Goal: Task Accomplishment & Management: Use online tool/utility

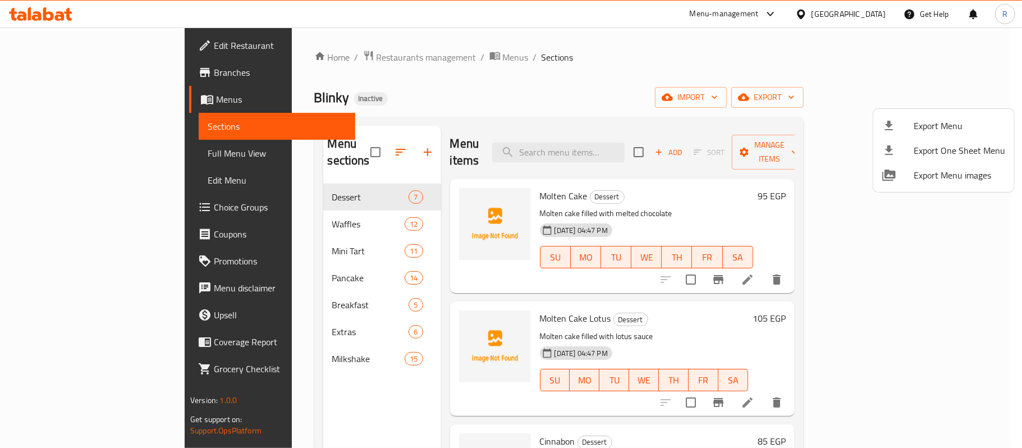
click at [401, 57] on div at bounding box center [511, 224] width 1022 height 448
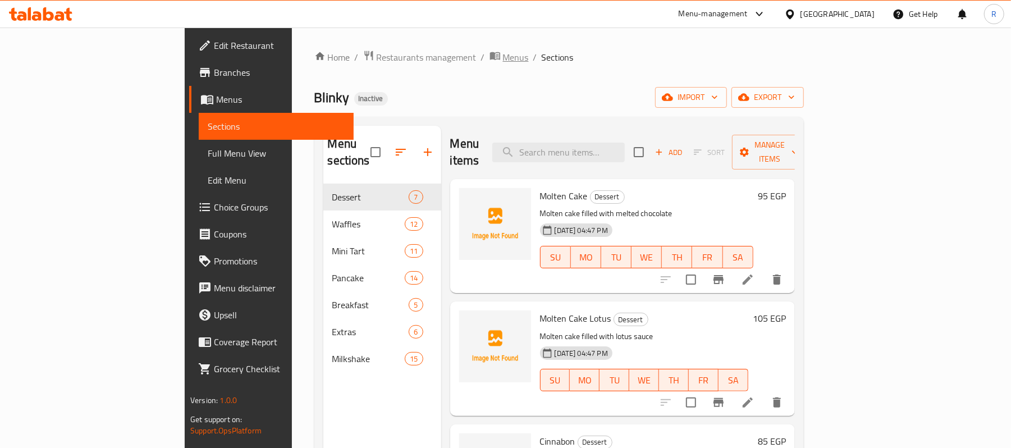
click at [503, 56] on span "Menus" at bounding box center [516, 57] width 26 height 13
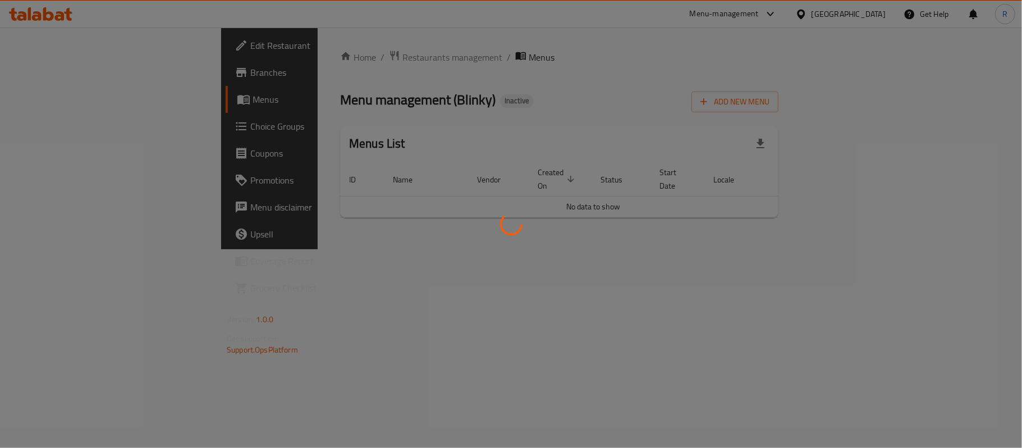
click at [561, 106] on div at bounding box center [511, 224] width 1022 height 448
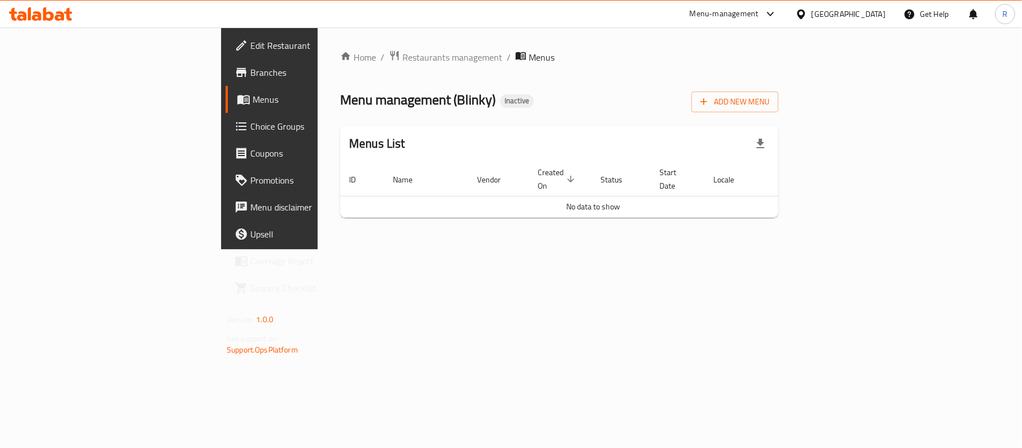
click at [529, 56] on span "Menus" at bounding box center [542, 57] width 26 height 13
click at [458, 199] on td "No data to show" at bounding box center [593, 206] width 506 height 21
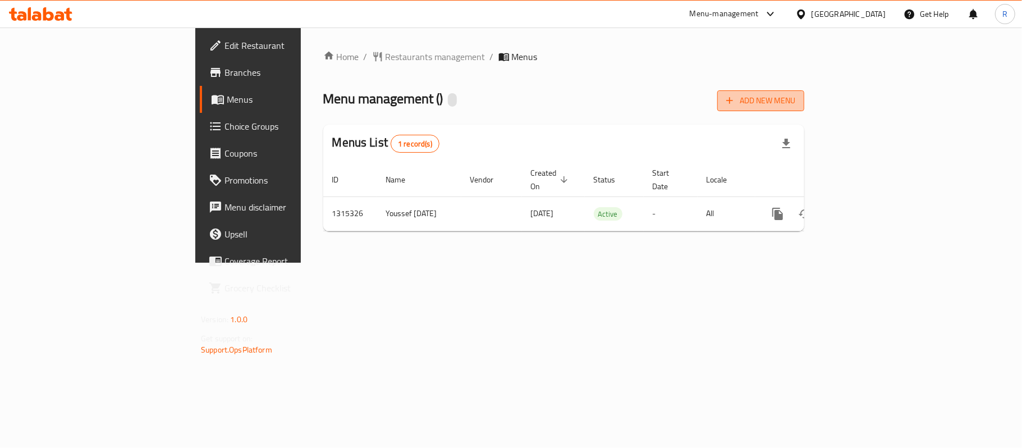
click at [796, 102] on span "Add New Menu" at bounding box center [761, 101] width 69 height 14
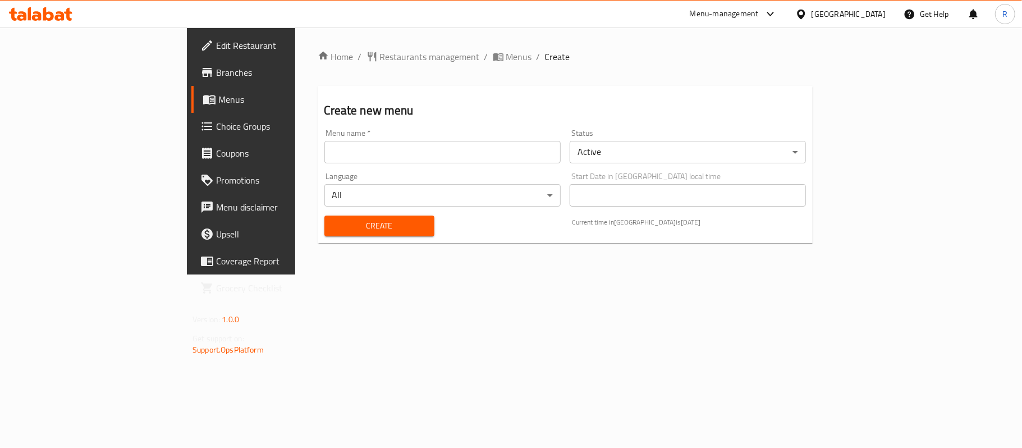
click at [491, 146] on input "text" at bounding box center [443, 152] width 236 height 22
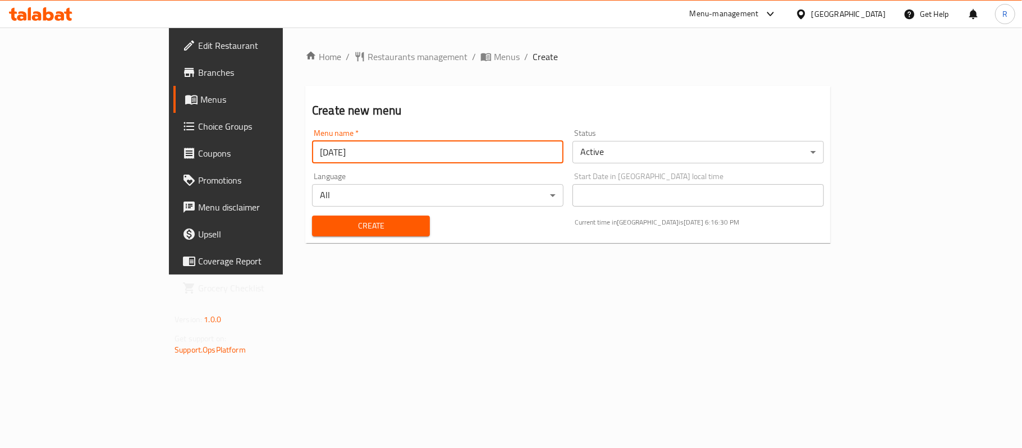
type input "1/10/2025"
click at [348, 228] on span "Create" at bounding box center [371, 226] width 100 height 14
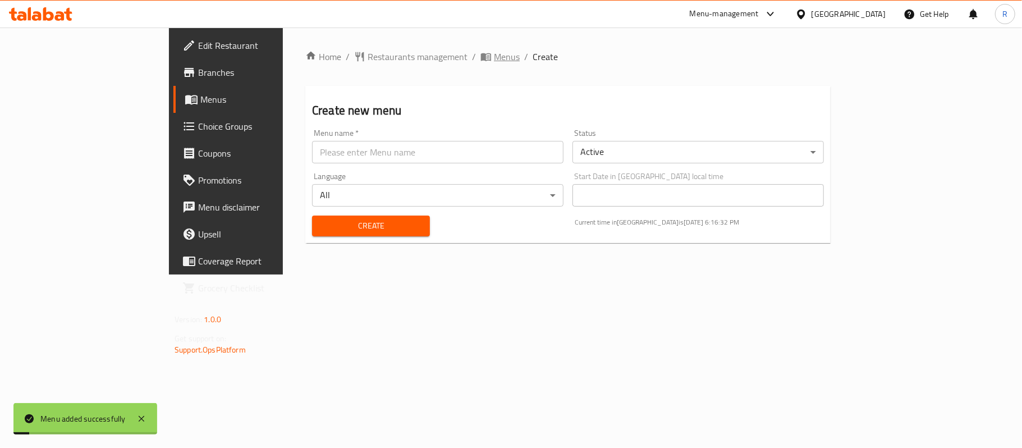
click at [494, 61] on span "Menus" at bounding box center [507, 56] width 26 height 13
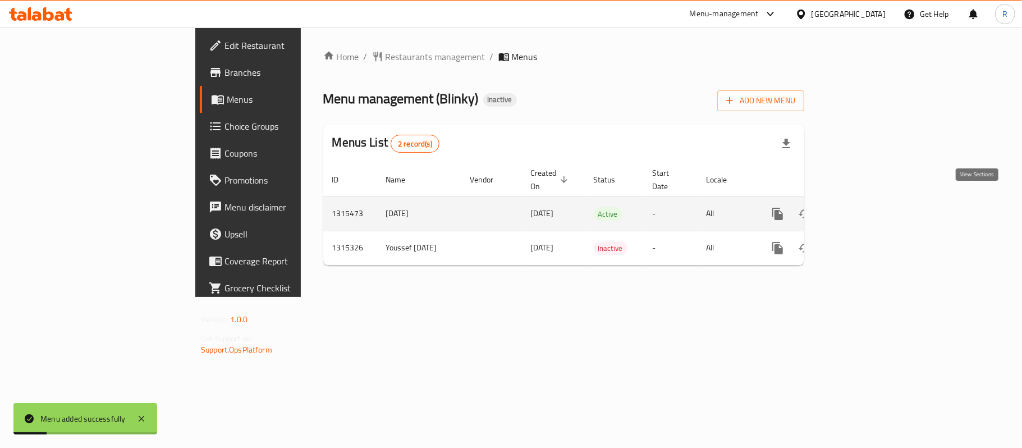
click at [866, 207] on icon "enhanced table" at bounding box center [858, 213] width 13 height 13
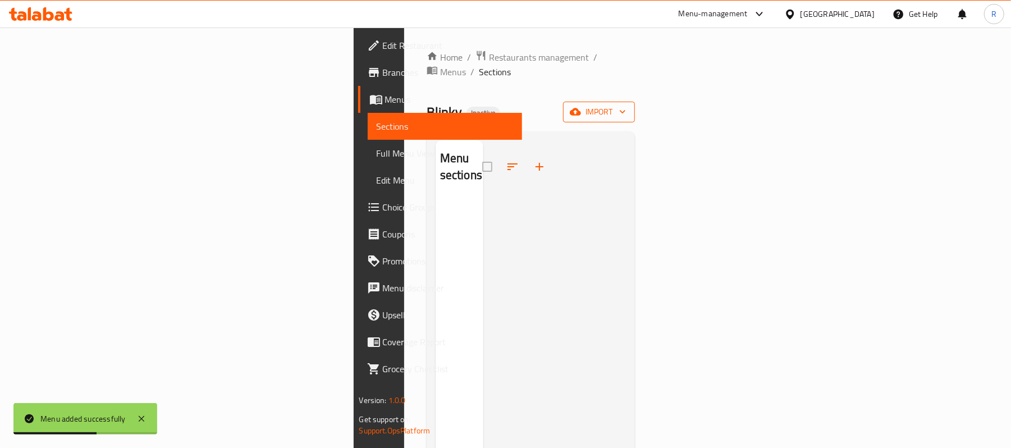
click at [626, 105] on span "import" at bounding box center [599, 112] width 54 height 14
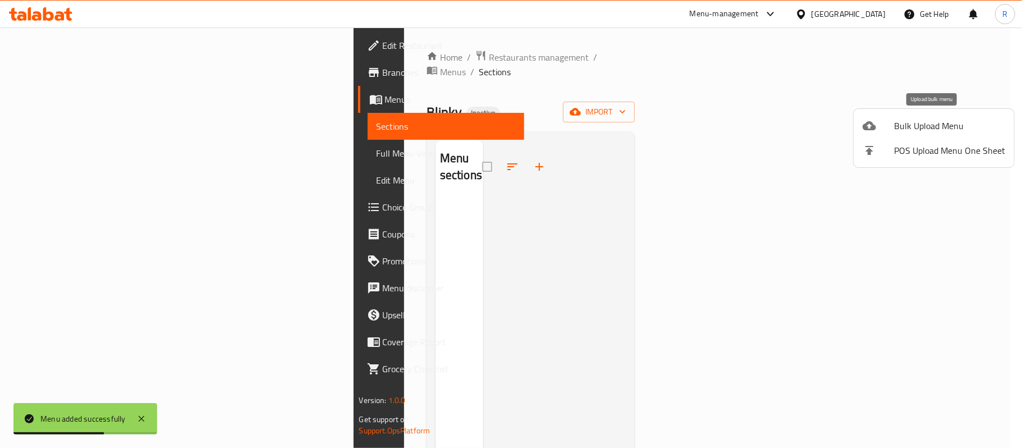
click at [885, 121] on div at bounding box center [878, 125] width 31 height 13
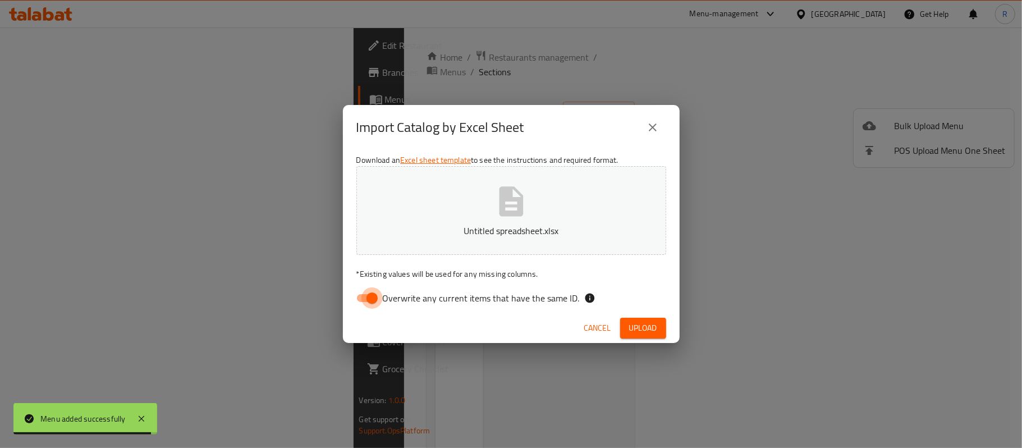
click at [353, 294] on input "Overwrite any current items that have the same ID." at bounding box center [372, 297] width 64 height 21
checkbox input "false"
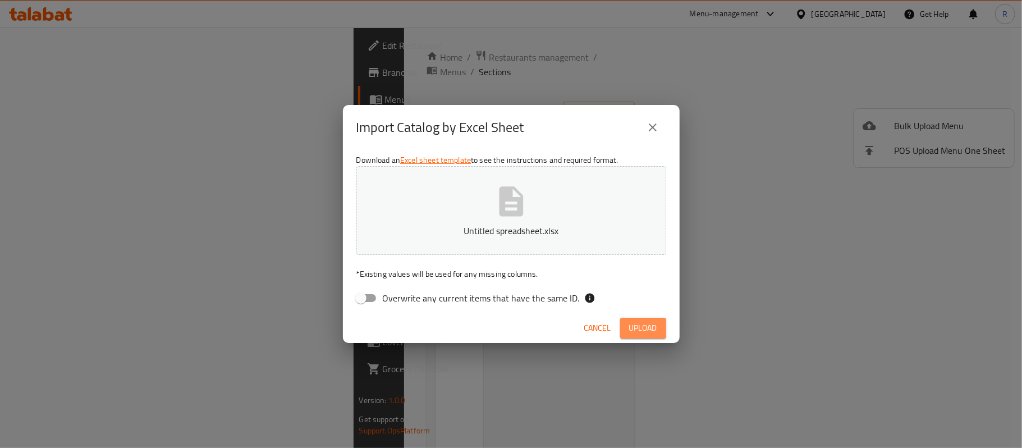
click at [634, 331] on span "Upload" at bounding box center [643, 328] width 28 height 14
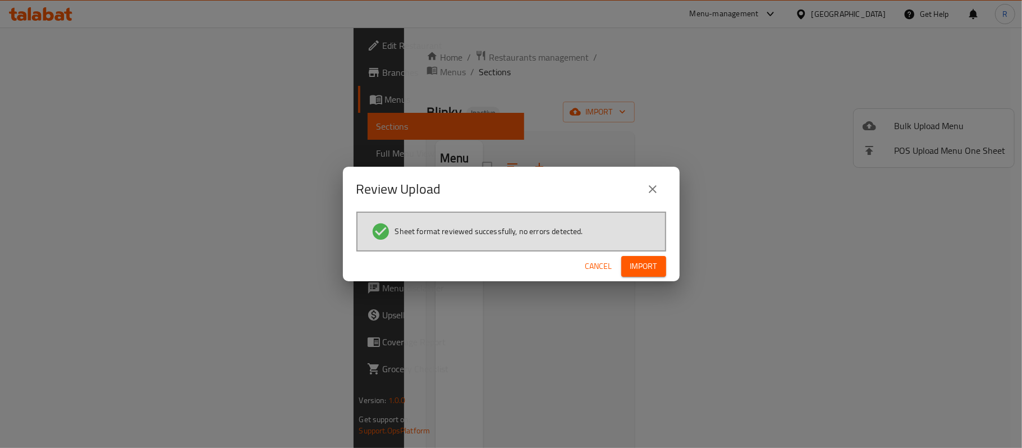
click at [636, 276] on button "Import" at bounding box center [644, 266] width 45 height 21
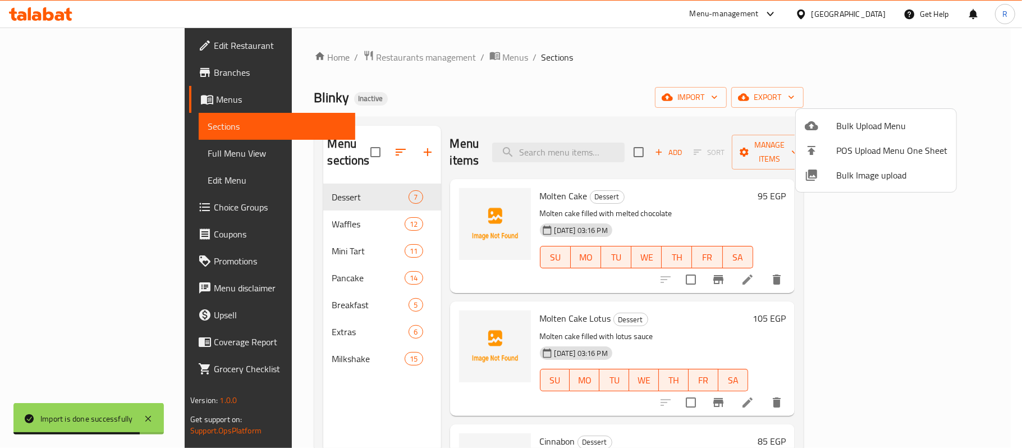
click at [382, 58] on div at bounding box center [511, 224] width 1022 height 448
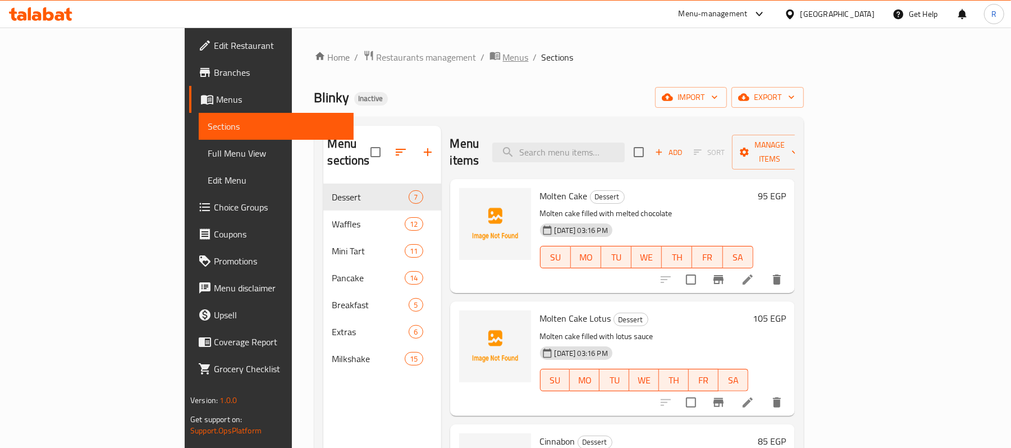
click at [503, 61] on span "Menus" at bounding box center [516, 57] width 26 height 13
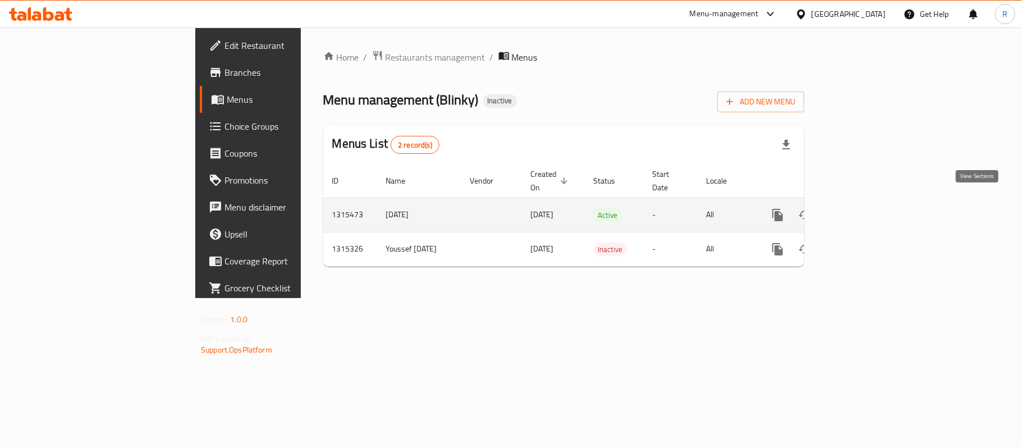
click at [866, 208] on icon "enhanced table" at bounding box center [858, 214] width 13 height 13
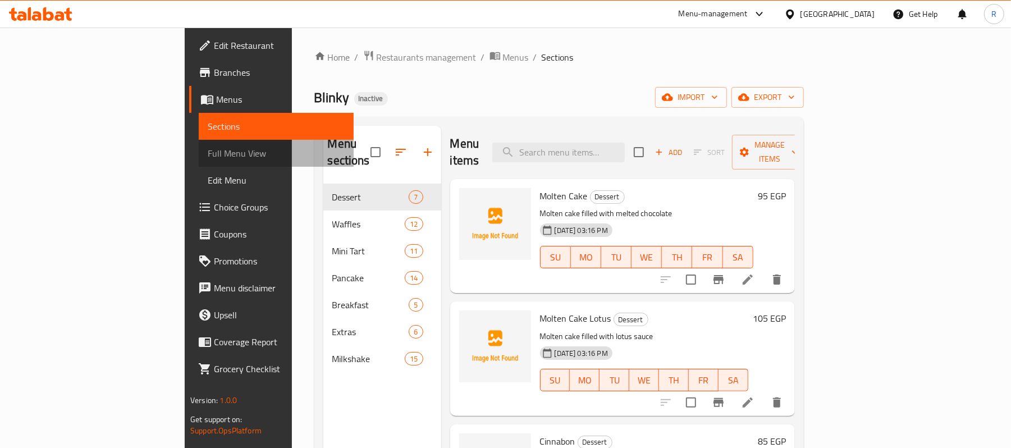
click at [208, 154] on span "Full Menu View" at bounding box center [276, 153] width 137 height 13
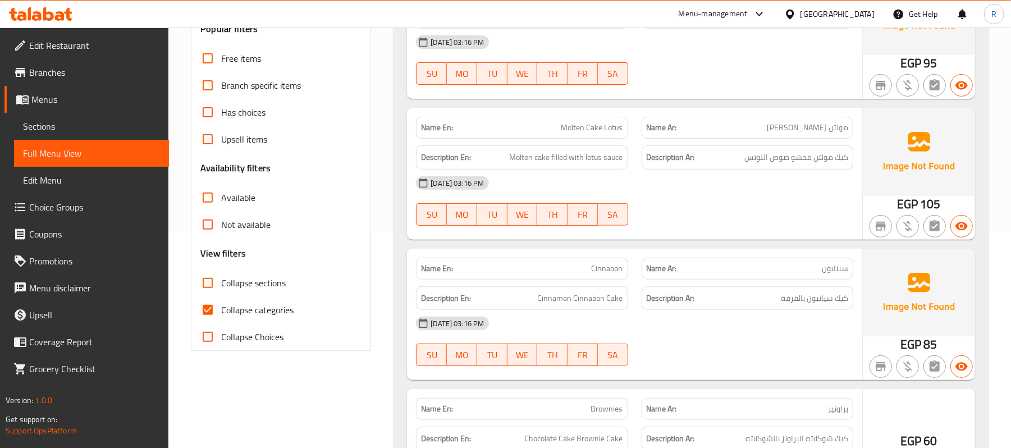
scroll to position [225, 0]
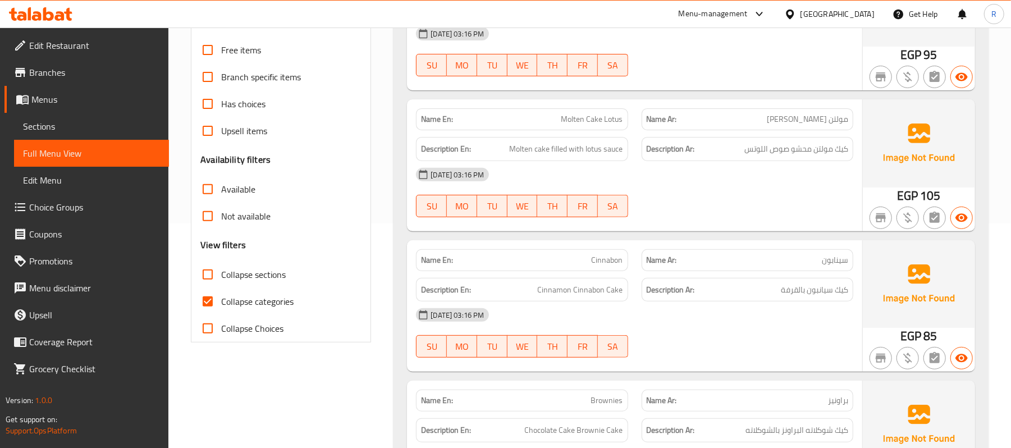
click at [214, 301] on input "Collapse categories" at bounding box center [207, 301] width 27 height 27
checkbox input "false"
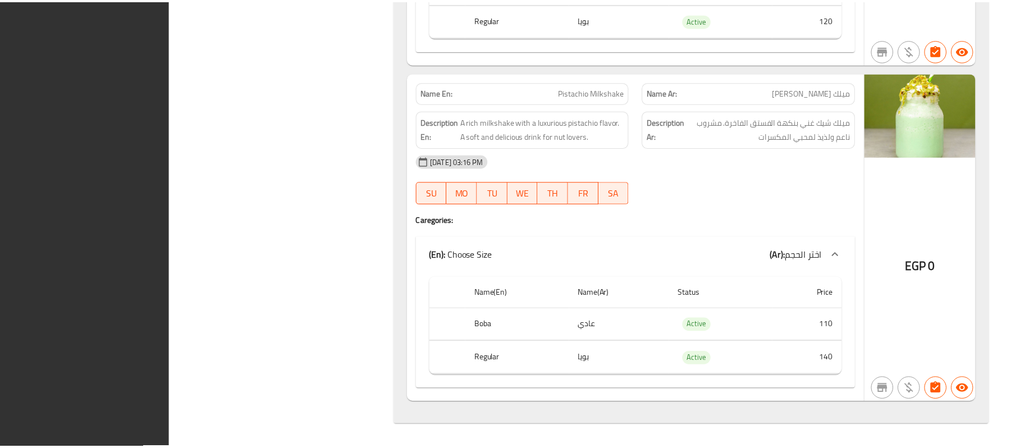
scroll to position [18101, 0]
